Goal: Task Accomplishment & Management: Manage account settings

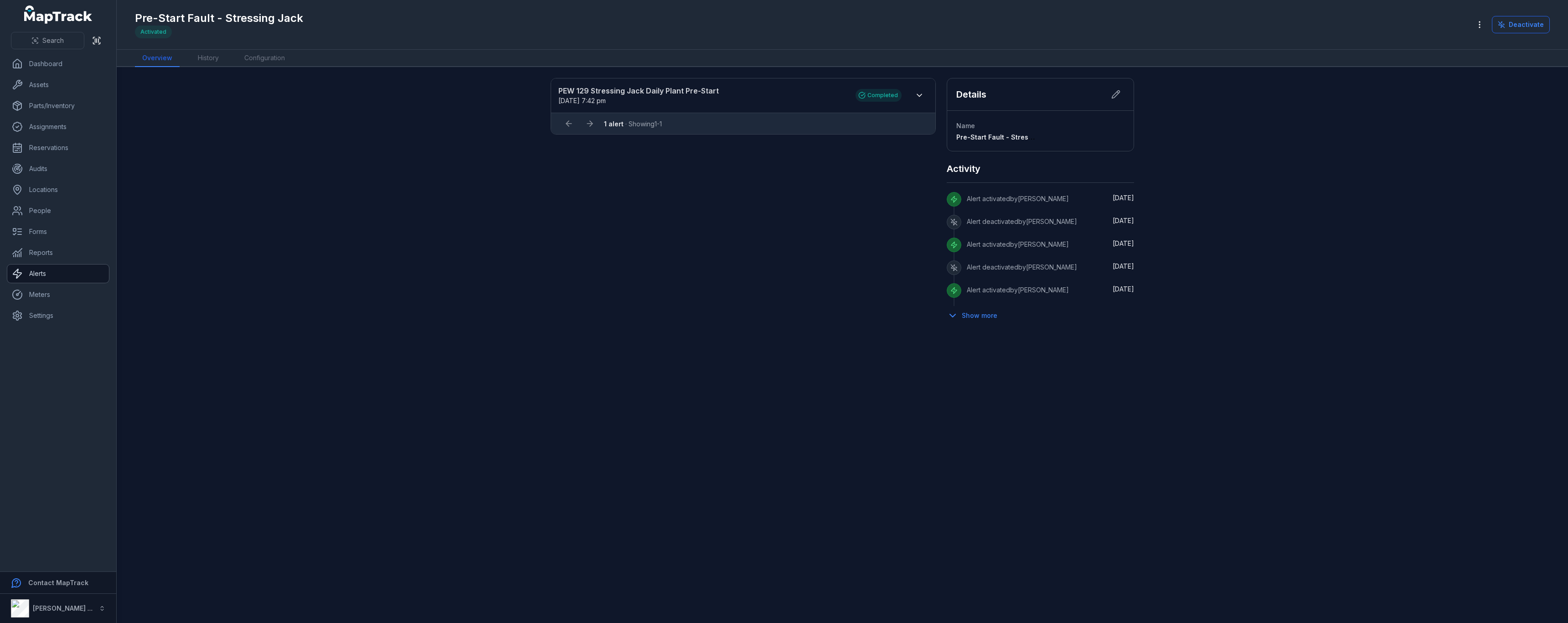
click at [57, 280] on link "Alerts" at bounding box center [58, 273] width 102 height 18
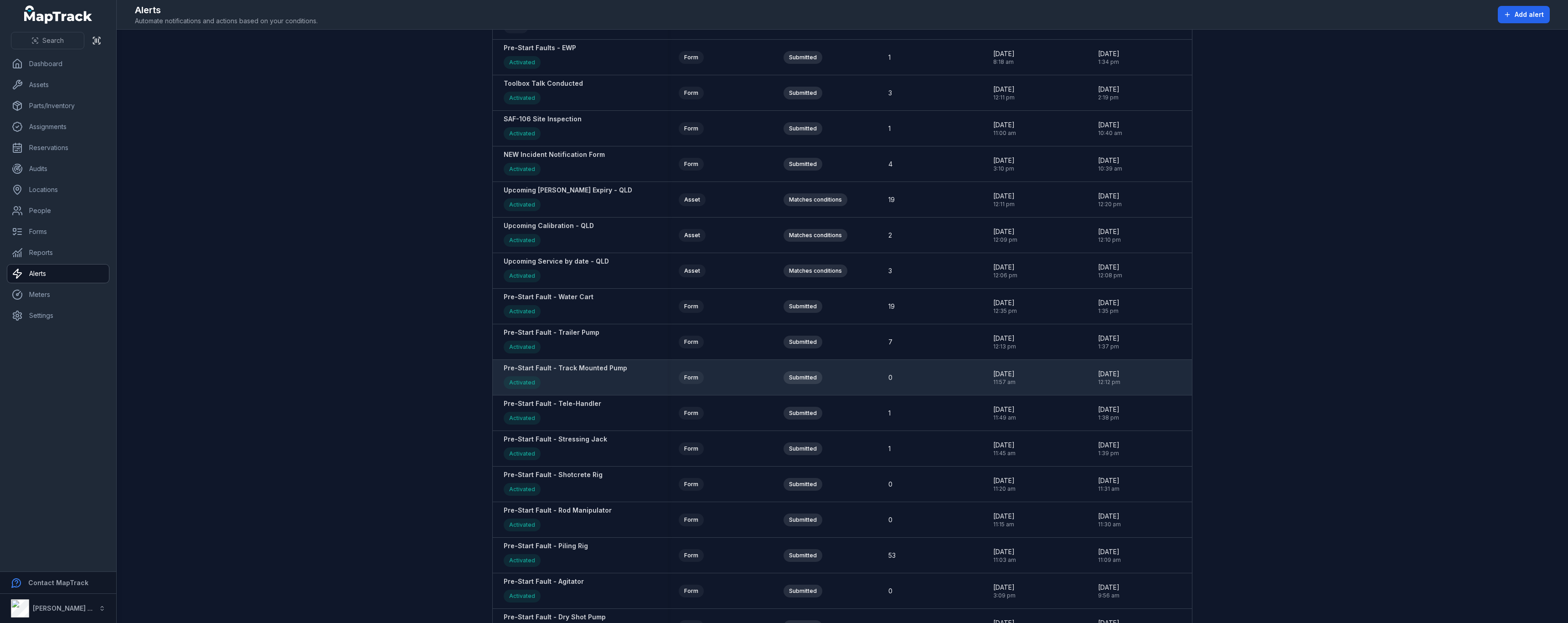
scroll to position [638, 0]
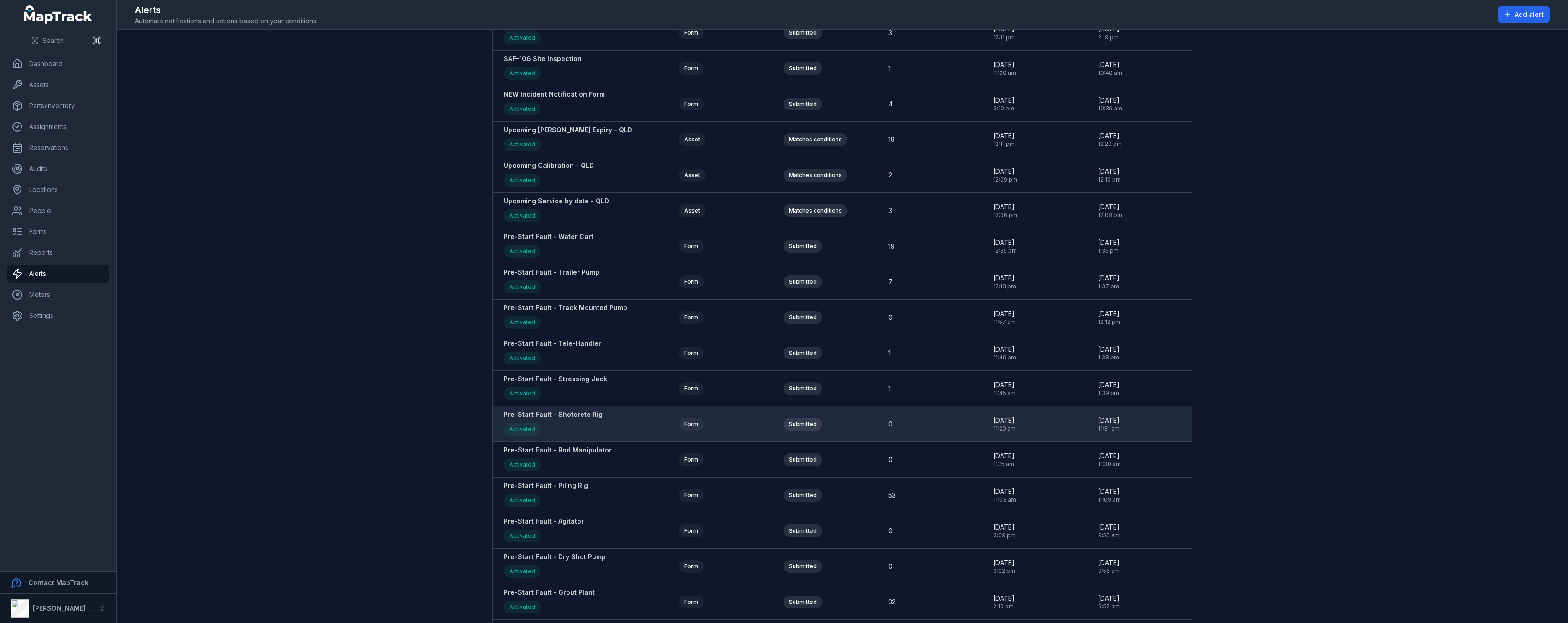
click at [556, 415] on strong "Pre-Start Fault - Shotcrete Rig" at bounding box center [553, 414] width 99 height 9
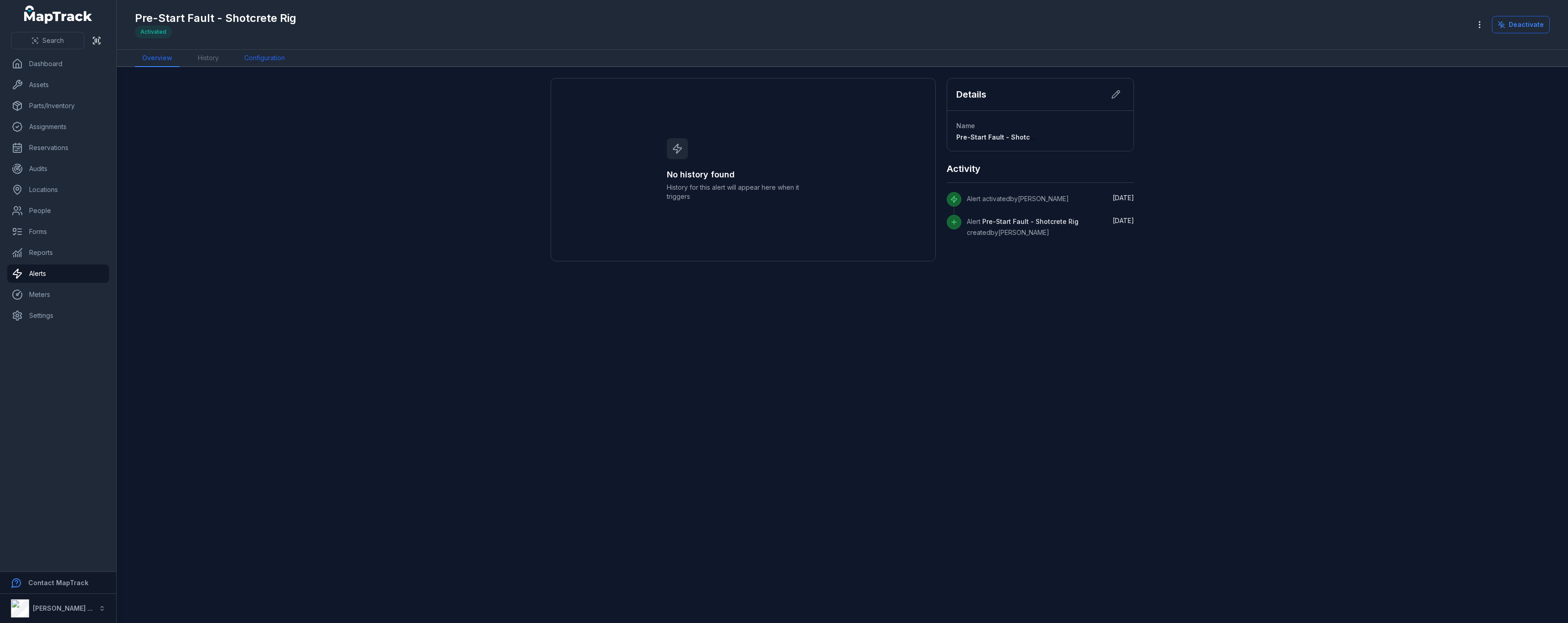
click at [267, 55] on link "Configuration" at bounding box center [264, 58] width 55 height 17
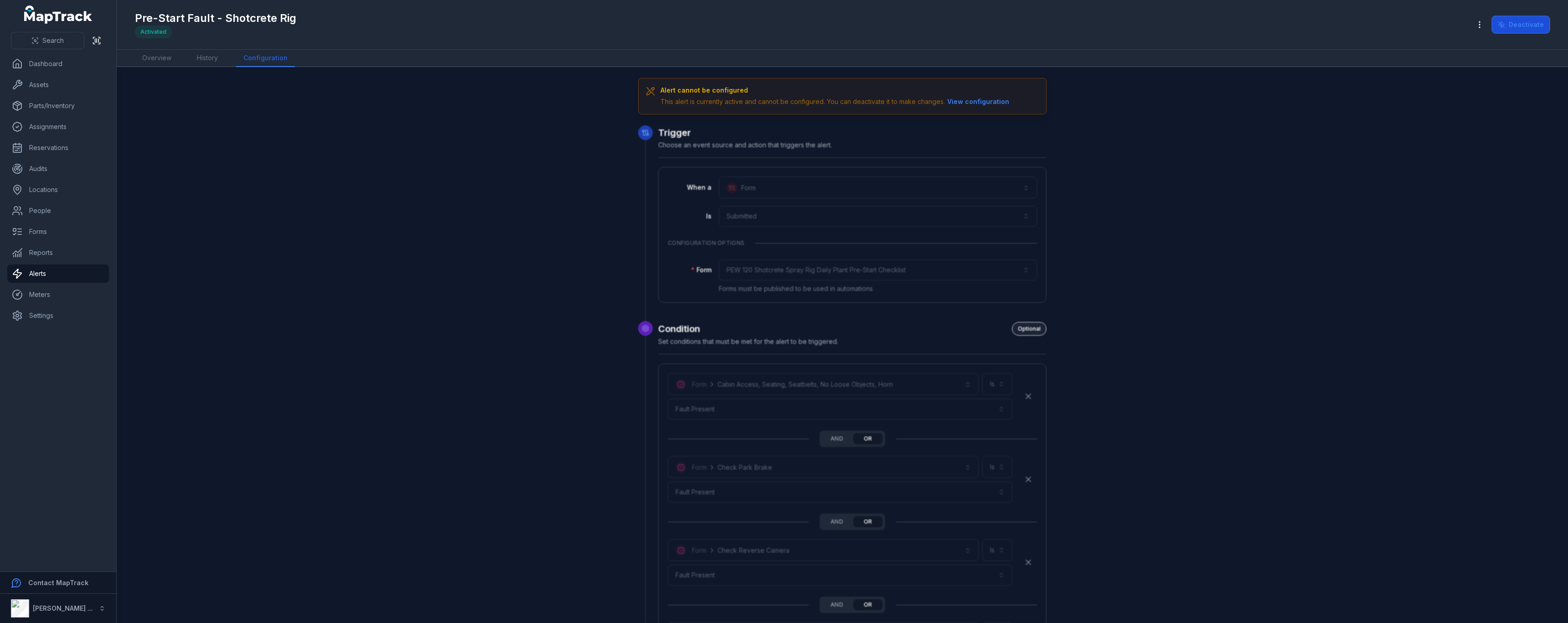
click at [1508, 21] on button "Deactivate" at bounding box center [1521, 24] width 58 height 17
